Goal: Task Accomplishment & Management: Complete application form

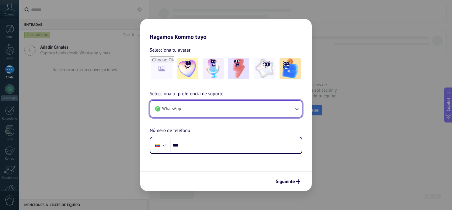
click at [290, 112] on button "WhatsApp" at bounding box center [226, 109] width 152 height 16
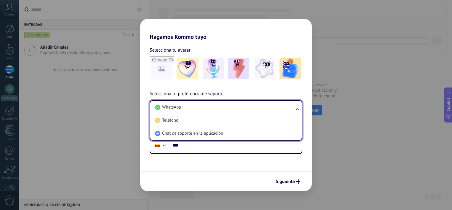
click at [290, 112] on li "WhatsApp" at bounding box center [225, 107] width 144 height 13
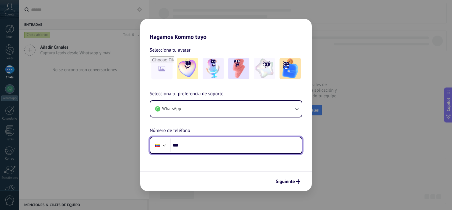
click at [226, 146] on input "***" at bounding box center [236, 145] width 132 height 14
type input "**********"
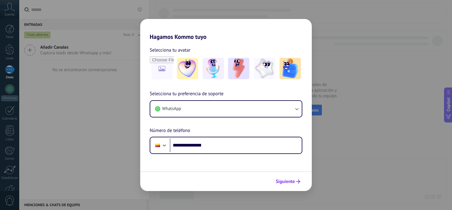
click at [286, 185] on button "Siguiente" at bounding box center [288, 181] width 30 height 10
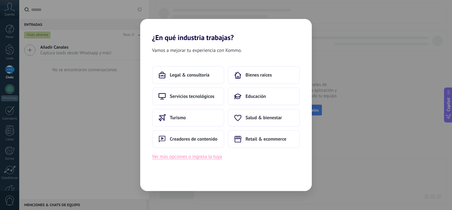
click at [219, 156] on button "Ver más opciones o ingresa la tuya" at bounding box center [187, 156] width 70 height 8
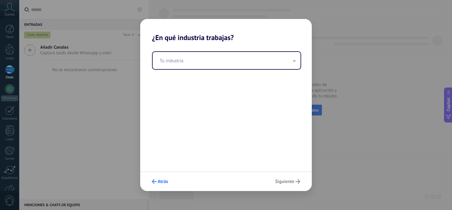
click at [166, 183] on span "Atrás" at bounding box center [163, 181] width 10 height 4
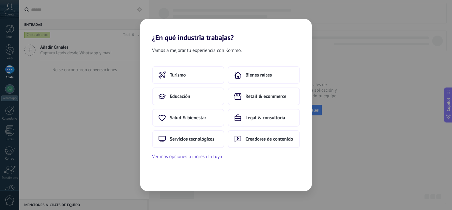
click at [334, 125] on div "¿En qué industria trabajas? Vamos a mejorar tu experiencia con Kommo. Turismo B…" at bounding box center [226, 105] width 452 height 210
click at [189, 97] on span "Educación" at bounding box center [180, 96] width 20 height 6
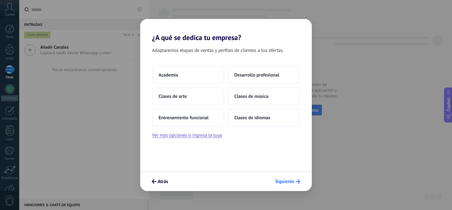
click at [284, 181] on span "Siguiente" at bounding box center [284, 181] width 19 height 4
click at [157, 178] on button "Atrás" at bounding box center [160, 181] width 22 height 10
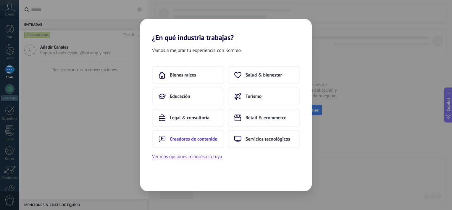
click at [191, 142] on button "Creadores de contenido" at bounding box center [188, 139] width 72 height 18
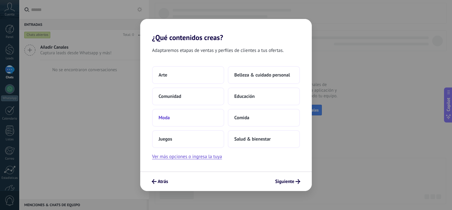
click at [214, 113] on button "Moda" at bounding box center [188, 118] width 72 height 18
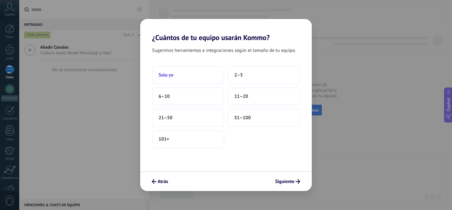
click at [202, 79] on button "Solo yo" at bounding box center [188, 75] width 72 height 18
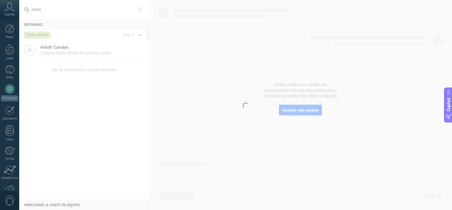
scroll to position [36, 0]
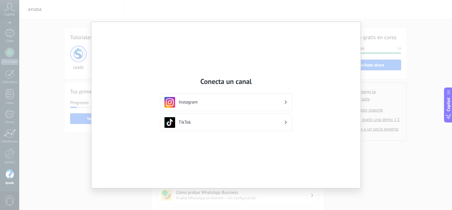
click at [382, 80] on div "Conecta un canal Instagram TikTok" at bounding box center [226, 105] width 452 height 210
